Goal: Transaction & Acquisition: Purchase product/service

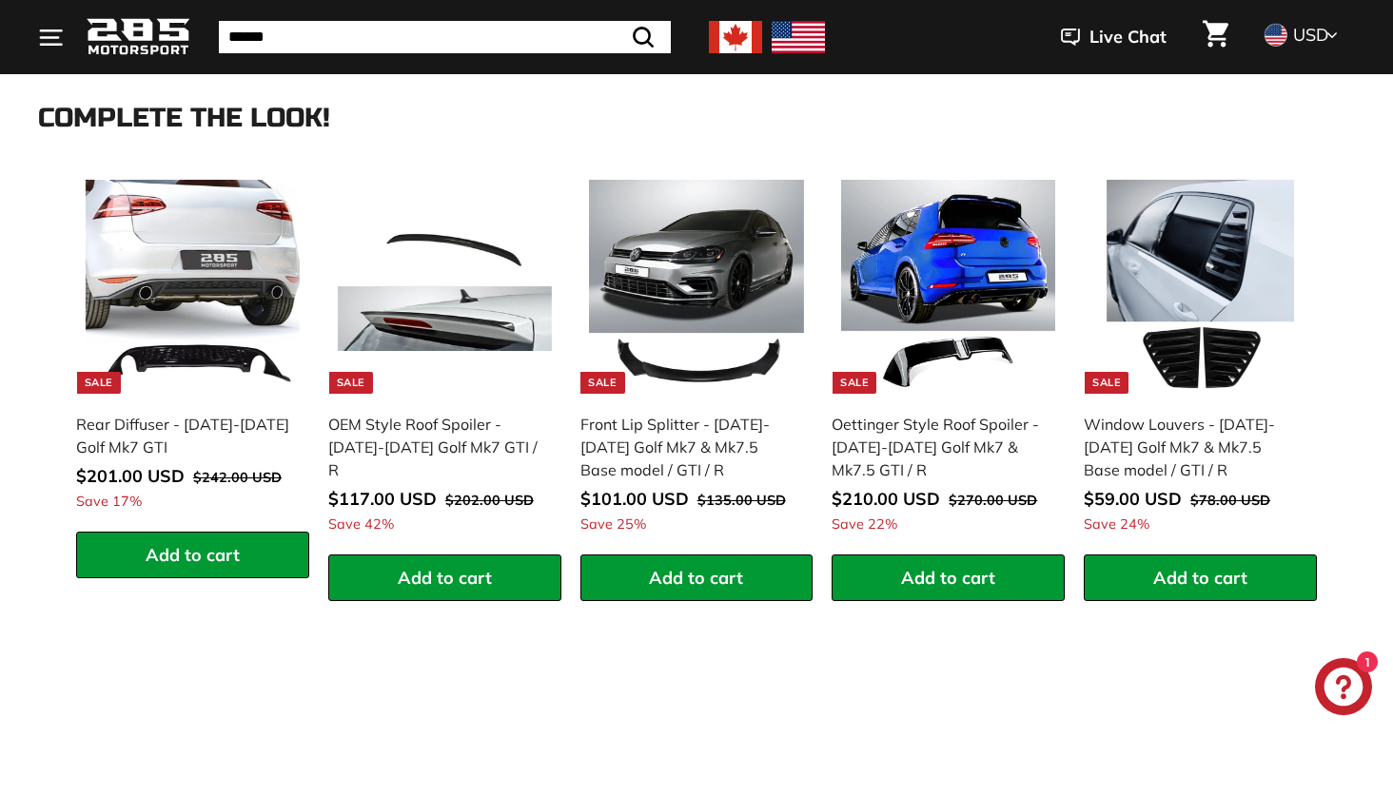
scroll to position [2389, 0]
